Goal: Navigation & Orientation: Find specific page/section

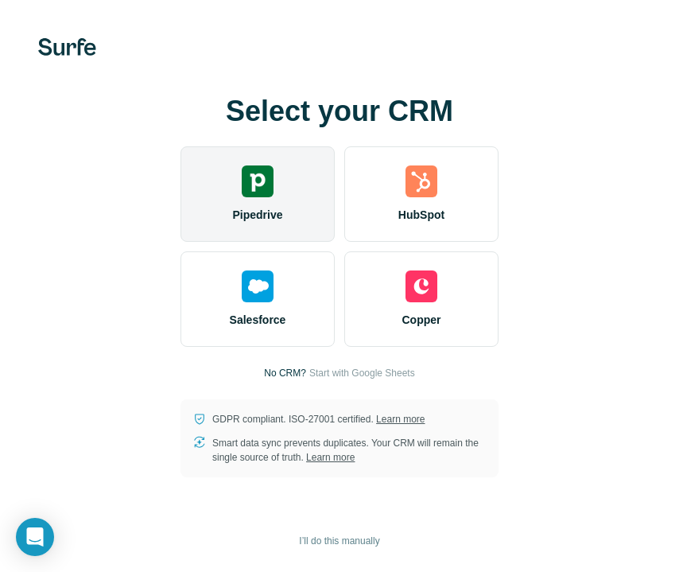
click at [265, 221] on span "Pipedrive" at bounding box center [257, 215] width 50 height 16
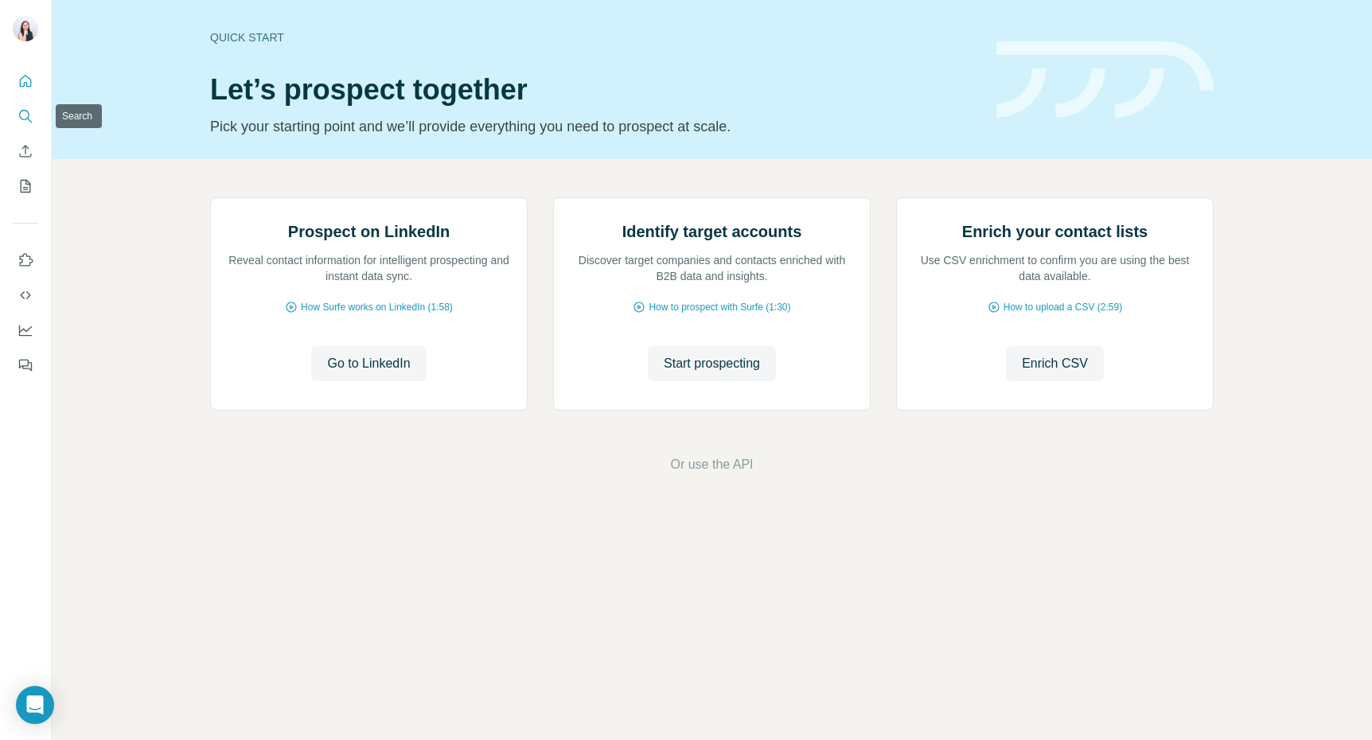
click at [19, 120] on icon "Search" at bounding box center [26, 116] width 16 height 16
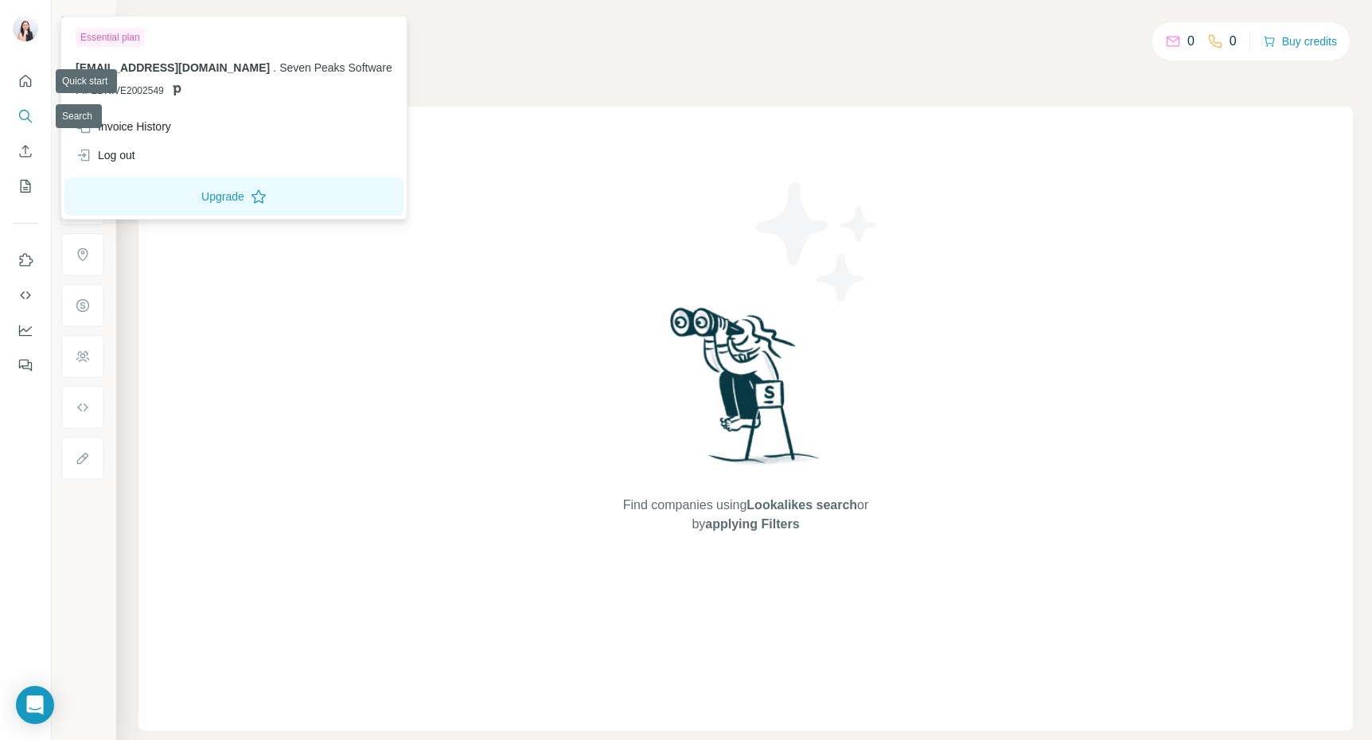
click at [18, 25] on img at bounding box center [25, 28] width 25 height 25
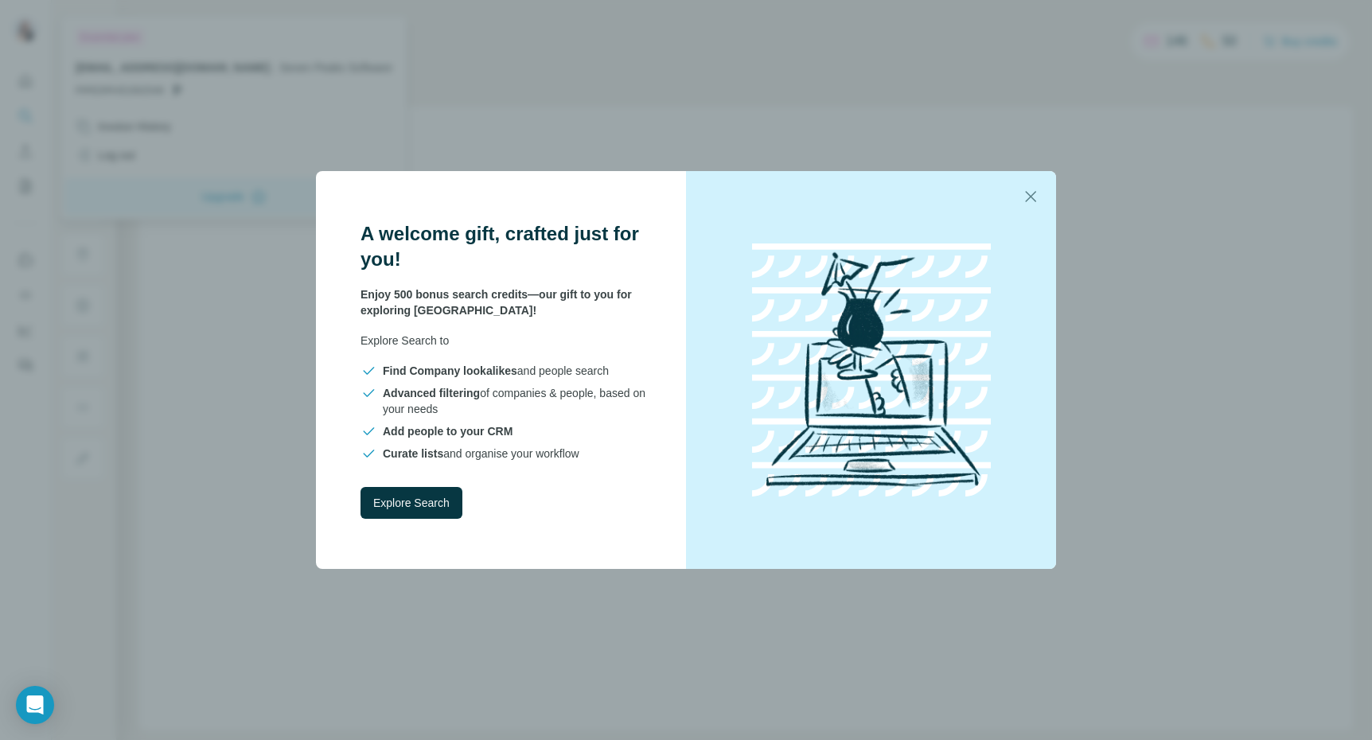
click at [37, 21] on div "A welcome gift, crafted just for you! Enjoy 500 bonus search credits—our gift t…" at bounding box center [686, 370] width 1372 height 740
click at [1035, 191] on icon "button" at bounding box center [1030, 196] width 11 height 11
